Goal: Task Accomplishment & Management: Complete application form

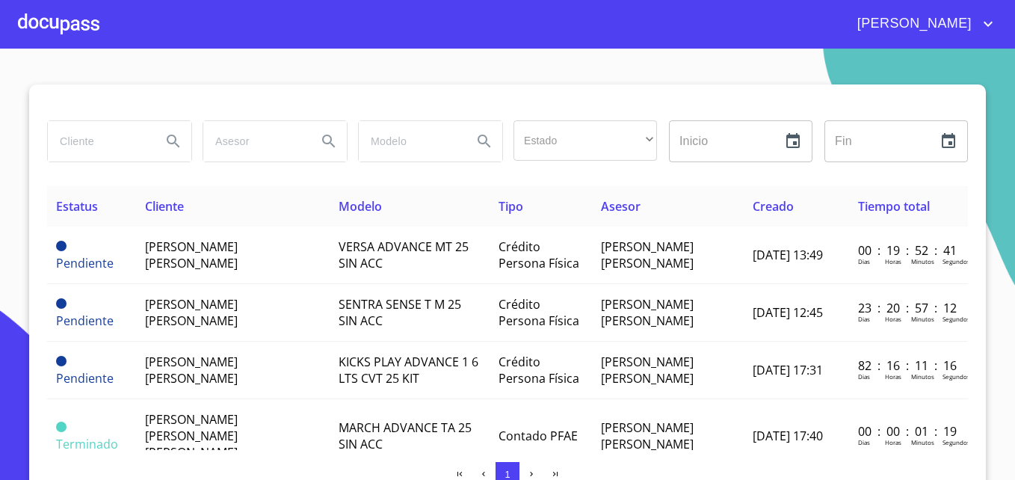
scroll to position [12, 0]
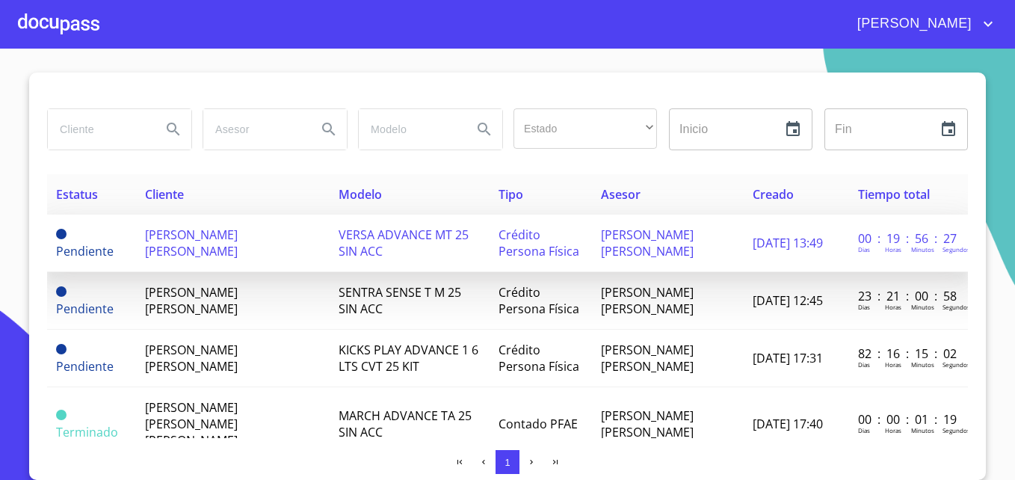
click at [218, 233] on span "[PERSON_NAME] [PERSON_NAME]" at bounding box center [191, 243] width 93 height 33
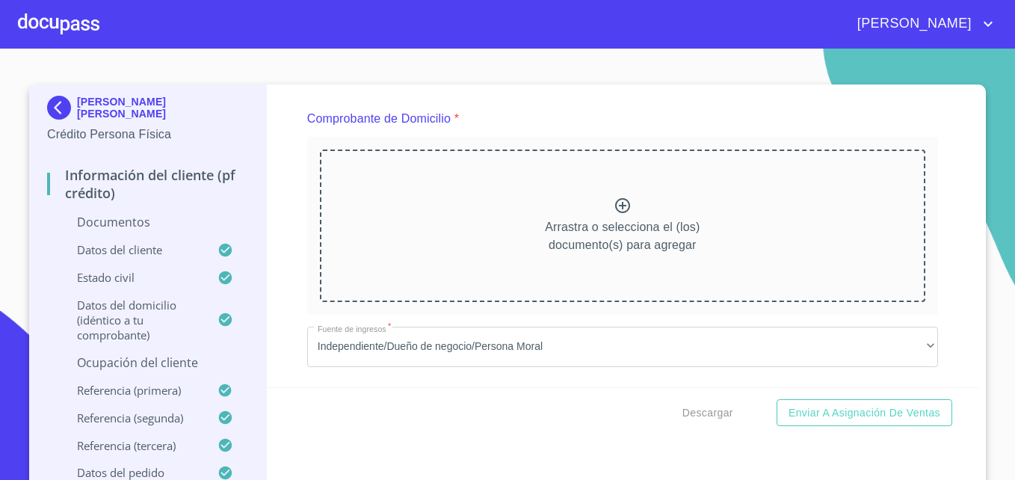
scroll to position [760, 0]
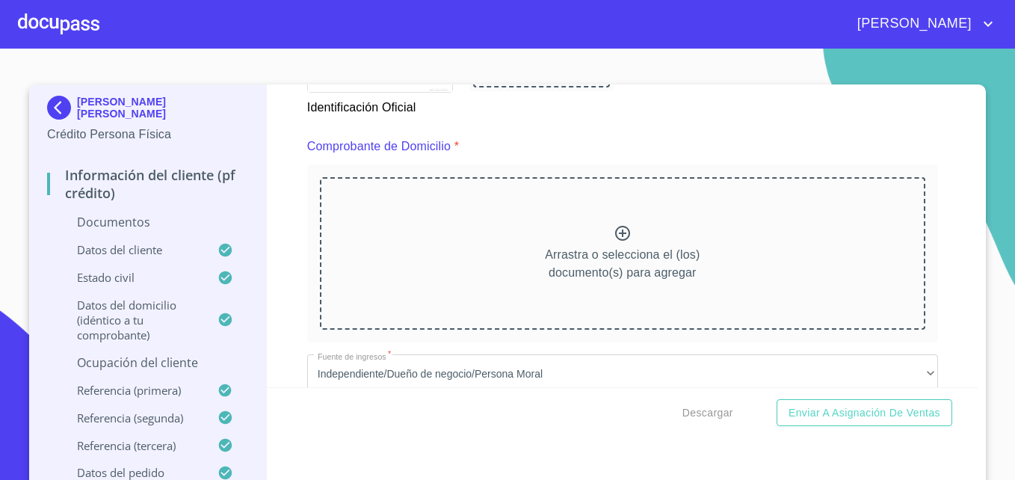
click at [614, 231] on icon at bounding box center [623, 233] width 18 height 18
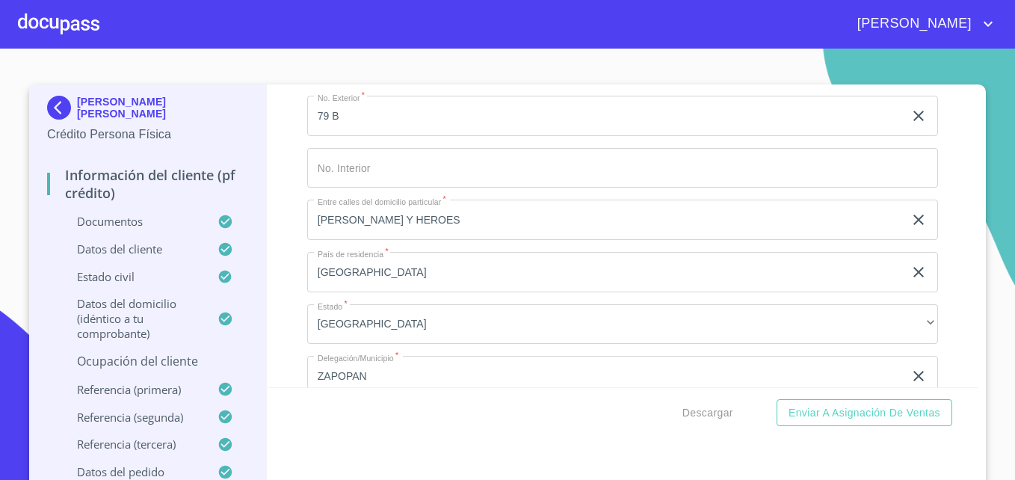
scroll to position [5216, 0]
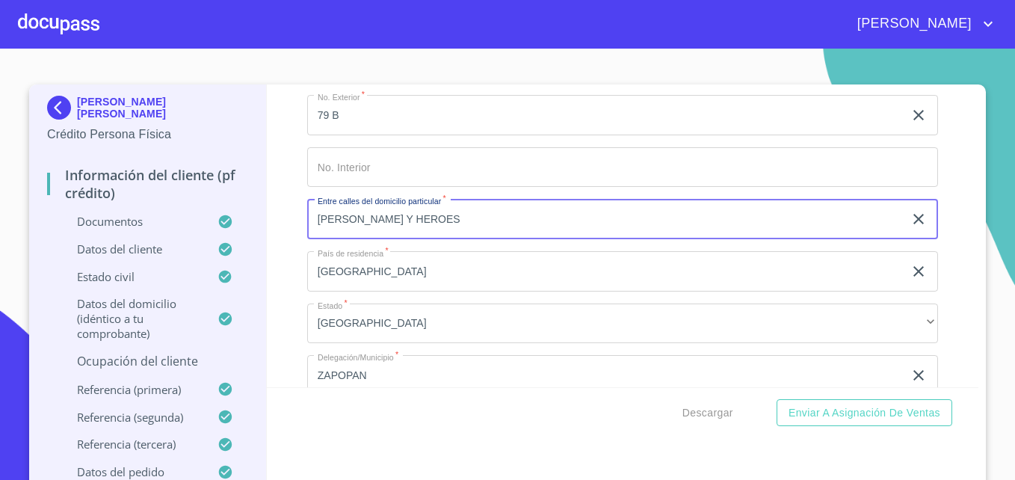
drag, startPoint x: 440, startPoint y: 236, endPoint x: 299, endPoint y: 232, distance: 141.4
click at [299, 232] on div "Información del cliente (PF crédito) Documentos Documento de identificación   *…" at bounding box center [623, 235] width 713 height 303
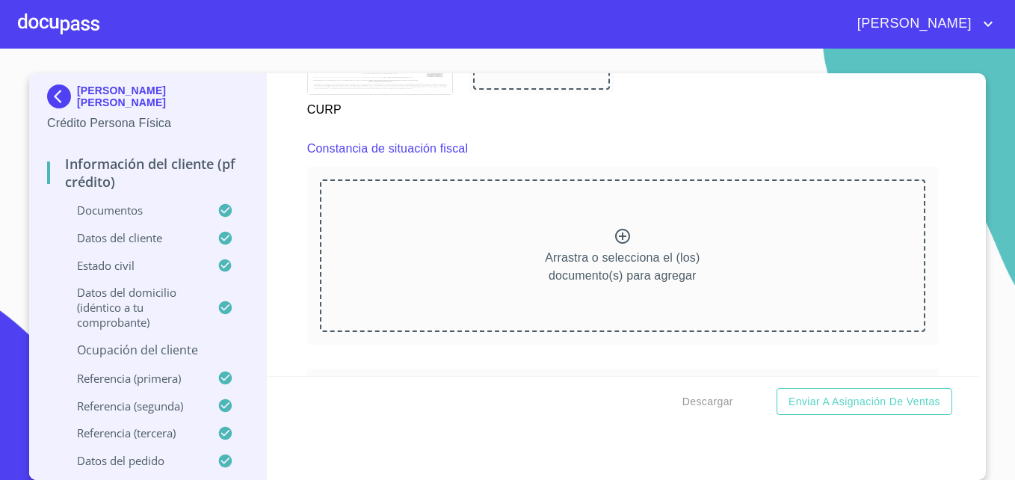
scroll to position [3981, 0]
click at [614, 246] on icon at bounding box center [623, 237] width 18 height 18
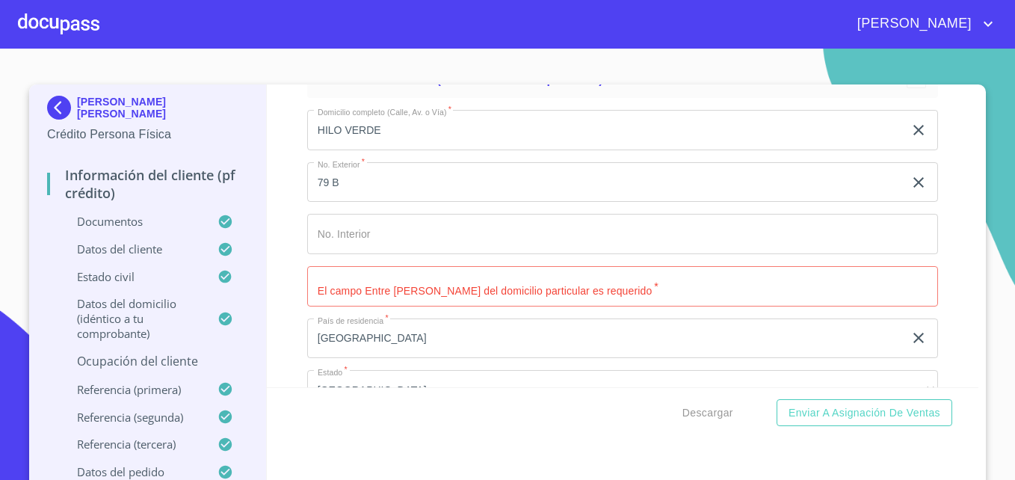
scroll to position [5566, 0]
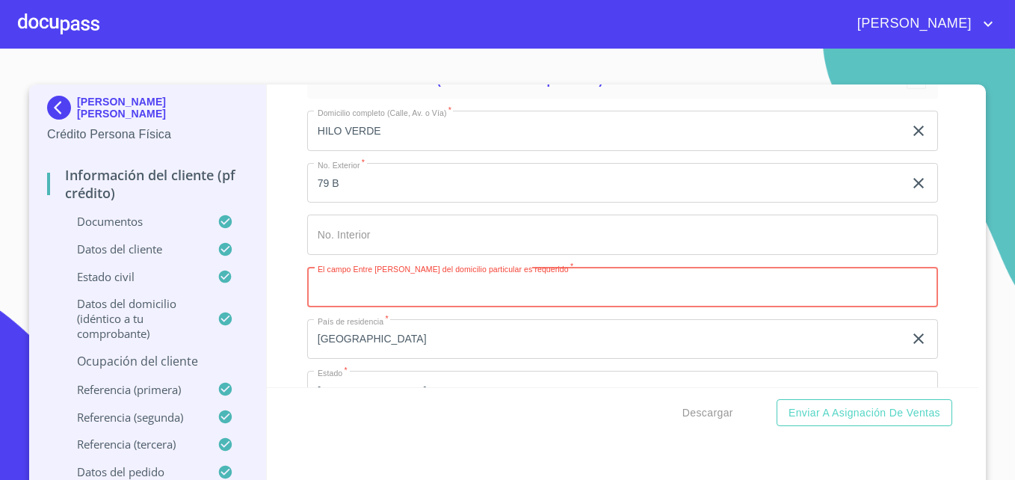
click at [363, 305] on input "Documento de identificación   *" at bounding box center [622, 287] width 631 height 40
type input "HILO ROJO E HILO [PERSON_NAME]"
click at [282, 296] on div "Información del cliente (PF crédito) Documentos Documento de identificación   *…" at bounding box center [623, 235] width 713 height 303
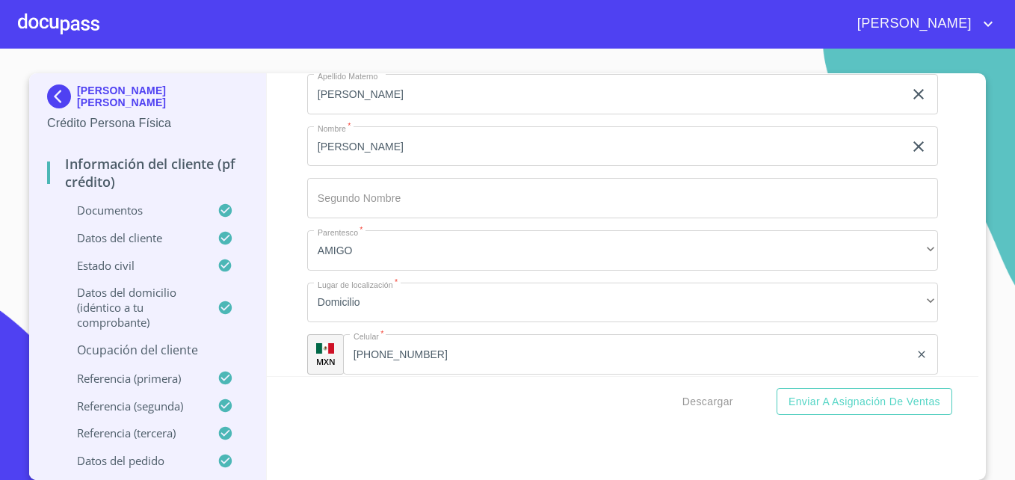
scroll to position [7487, 0]
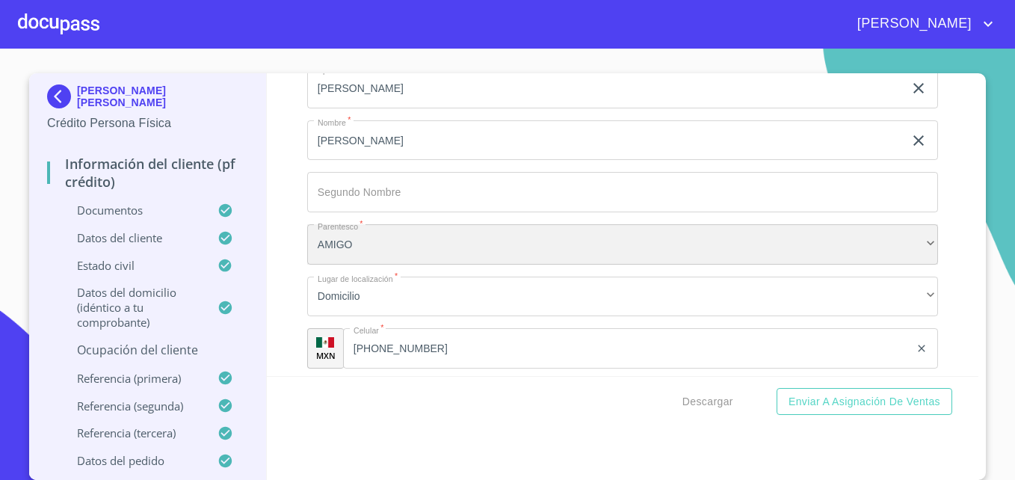
click at [346, 264] on div "AMIGO" at bounding box center [622, 244] width 631 height 40
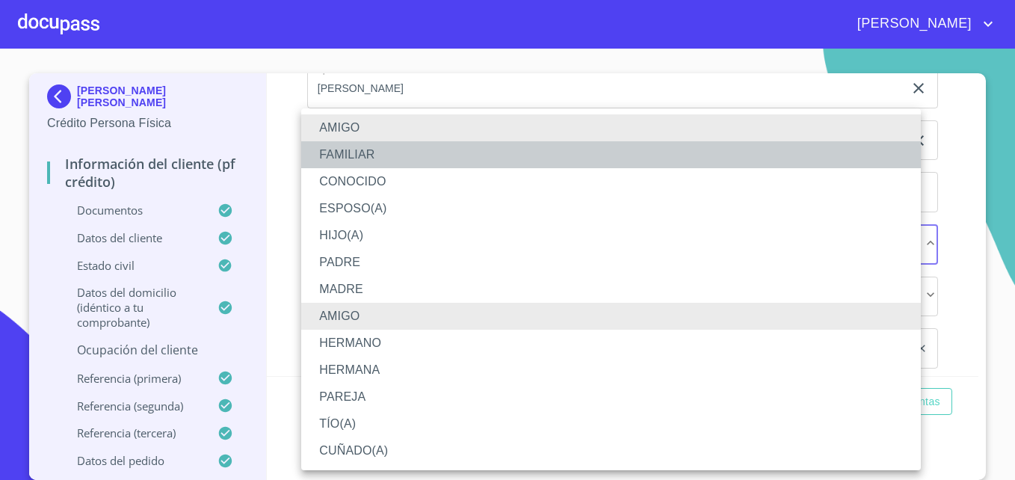
click at [353, 147] on li "FAMILIAR" at bounding box center [611, 154] width 620 height 27
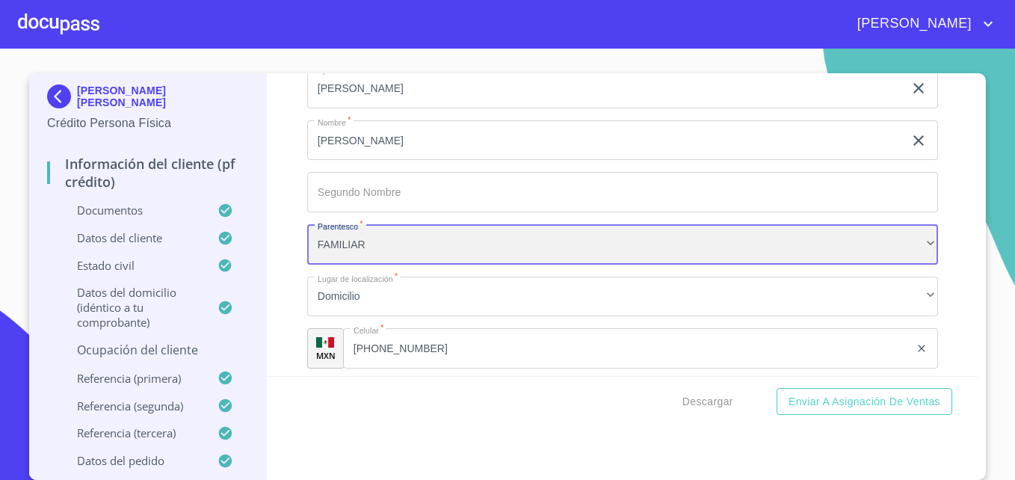
click at [330, 260] on div "FAMILIAR" at bounding box center [622, 244] width 631 height 40
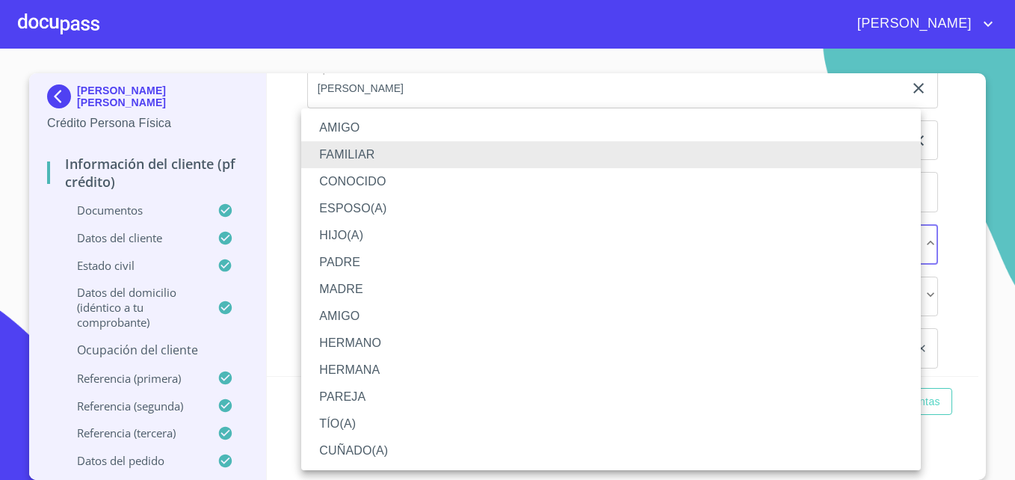
click at [342, 180] on li "CONOCIDO" at bounding box center [611, 181] width 620 height 27
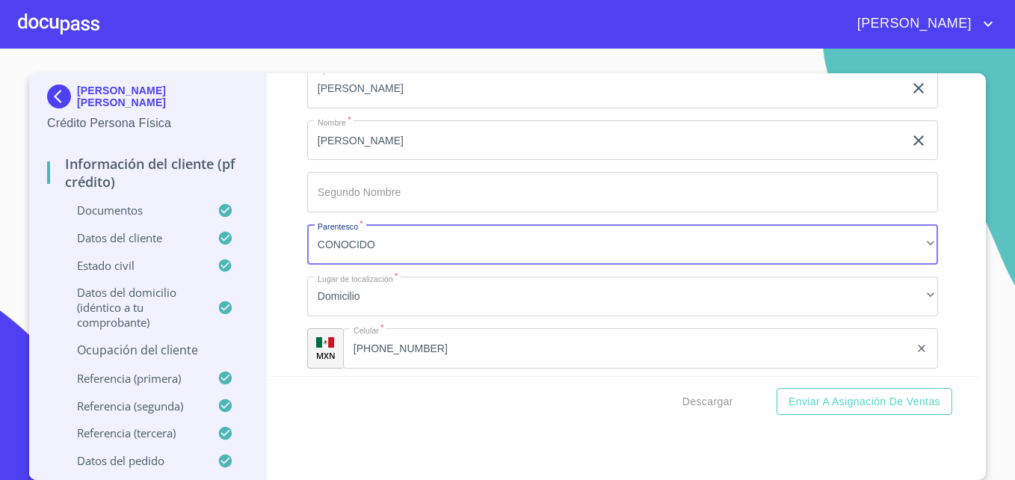
click at [282, 279] on div "Información del cliente (PF crédito) Documentos Documento de identificación   *…" at bounding box center [623, 224] width 713 height 303
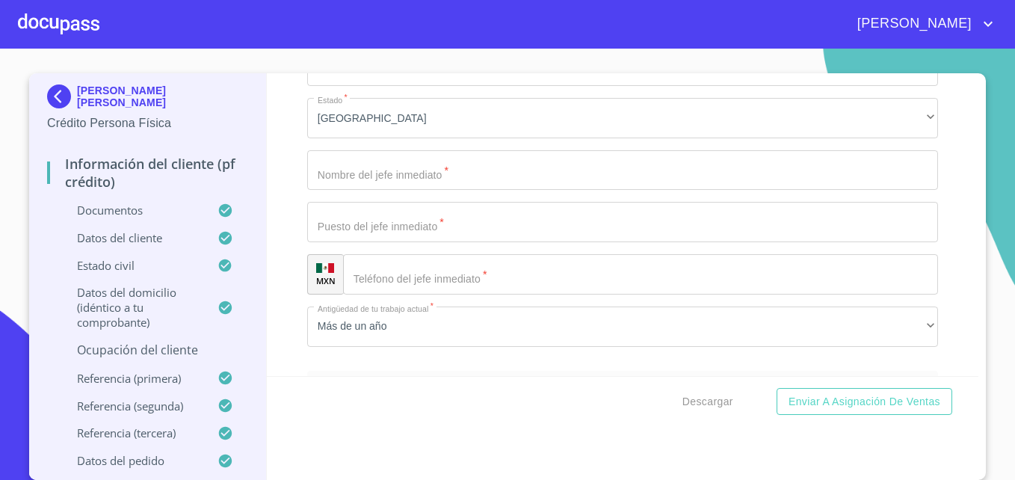
scroll to position [7084, 0]
click at [292, 169] on div "Información del cliente (PF crédito) Documentos Documento de identificación   *…" at bounding box center [623, 224] width 713 height 303
